Goal: Transaction & Acquisition: Purchase product/service

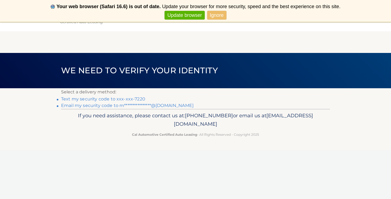
click at [116, 100] on link "Text my security code to xxx-xxx-7220" at bounding box center [103, 98] width 84 height 5
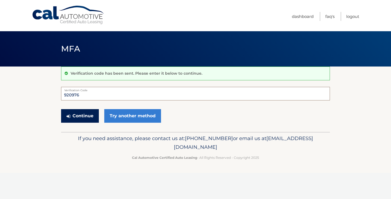
type input "920976"
click at [84, 117] on button "Continue" at bounding box center [80, 116] width 38 height 14
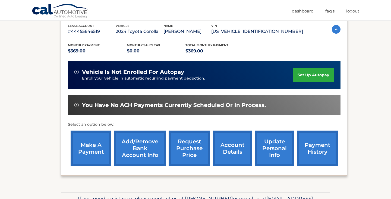
scroll to position [97, 0]
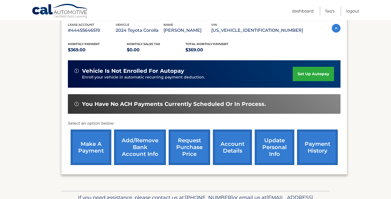
click at [85, 149] on link "make a payment" at bounding box center [91, 148] width 41 height 36
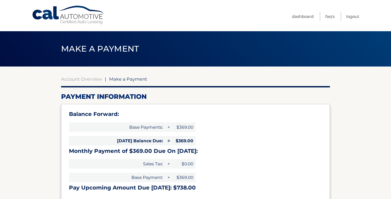
select select "ZTIwZjg5YmUtYmQzNi00NjFmLWE5YzUtZTMyNDQ1NTE2ODVk"
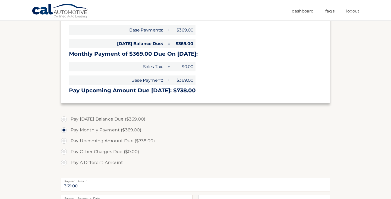
scroll to position [97, 0]
click at [102, 162] on label "Pay A Different Amount" at bounding box center [195, 163] width 269 height 11
click at [69, 162] on input "Pay A Different Amount" at bounding box center [65, 162] width 5 height 9
radio input "true"
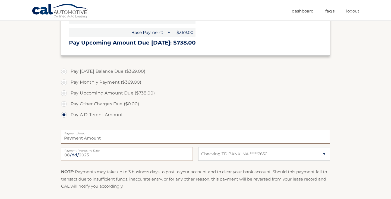
scroll to position [145, 0]
type input "300"
type input "300.00"
click at [215, 95] on label "Pay Upcoming Amount Due ($738.00)" at bounding box center [195, 92] width 269 height 11
click at [69, 95] on input "Pay Upcoming Amount Due ($738.00)" at bounding box center [65, 91] width 5 height 9
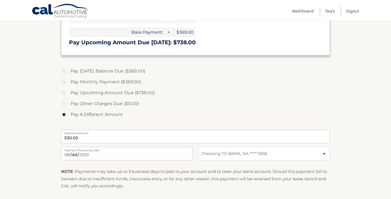
radio input "true"
type input "738.00"
drag, startPoint x: 114, startPoint y: 134, endPoint x: 11, endPoint y: 132, distance: 102.7
click at [18, 134] on section "Account Overview | Make a Payment Payment Information Balance Forward: Base Pay…" at bounding box center [195, 72] width 391 height 303
click at [89, 112] on label "Pay A Different Amount" at bounding box center [195, 114] width 269 height 11
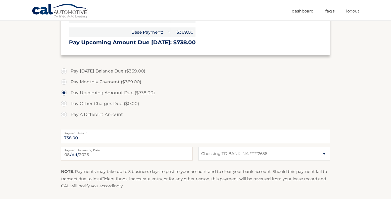
click at [69, 112] on input "Pay A Different Amount" at bounding box center [65, 113] width 5 height 9
radio input "true"
type input "300"
type input "300.00"
click at [164, 93] on label "Pay Upcoming Amount Due ($738.00)" at bounding box center [195, 92] width 269 height 11
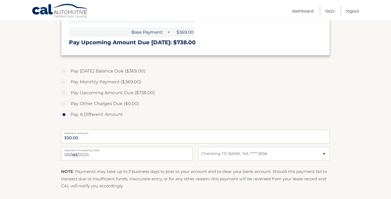
click at [69, 93] on input "Pay Upcoming Amount Due ($738.00)" at bounding box center [65, 91] width 5 height 9
radio input "true"
type input "738.00"
click at [107, 116] on label "Pay A Different Amount" at bounding box center [195, 114] width 269 height 11
click at [69, 116] on input "Pay A Different Amount" at bounding box center [65, 113] width 5 height 9
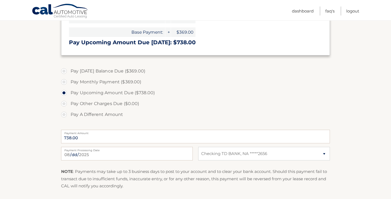
radio input "true"
type input "300"
type input "300.00"
click at [345, 171] on section "Account Overview | Make a Payment Payment Information Balance Forward: Base Pay…" at bounding box center [195, 72] width 391 height 303
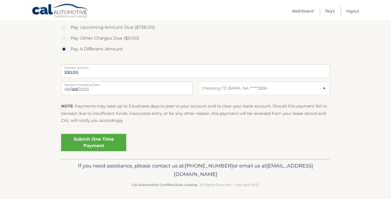
scroll to position [210, 0]
click at [96, 137] on link "Submit One Time Payment" at bounding box center [93, 142] width 65 height 17
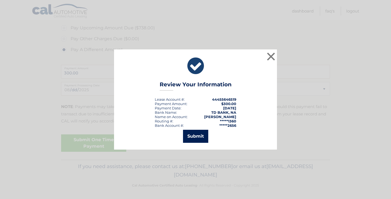
click at [192, 139] on button "Submit" at bounding box center [195, 136] width 25 height 13
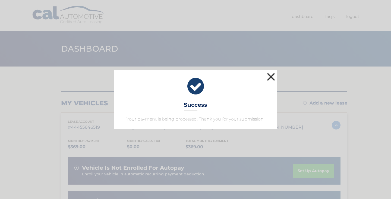
click at [271, 79] on button "×" at bounding box center [271, 76] width 11 height 11
